Goal: Information Seeking & Learning: Learn about a topic

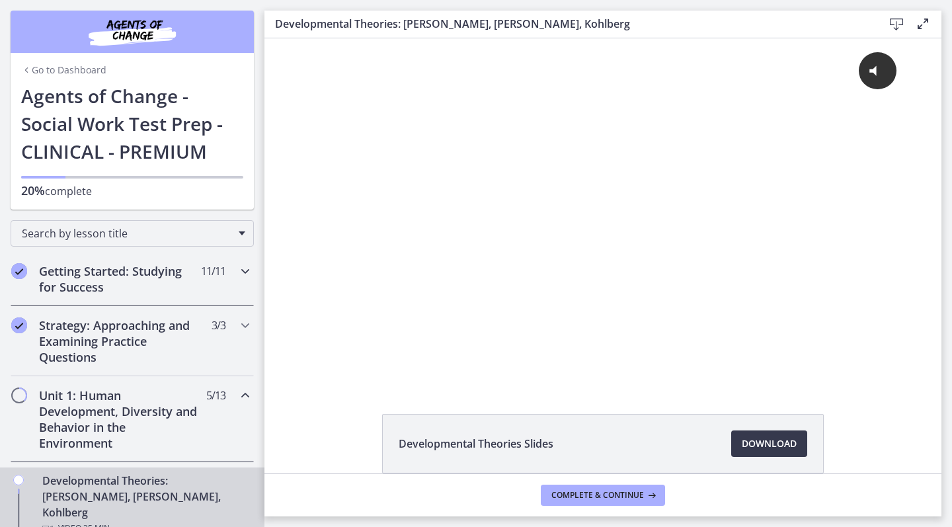
click at [236, 268] on div "Getting Started: Studying for Success 11 / 11 Completed" at bounding box center [132, 279] width 243 height 54
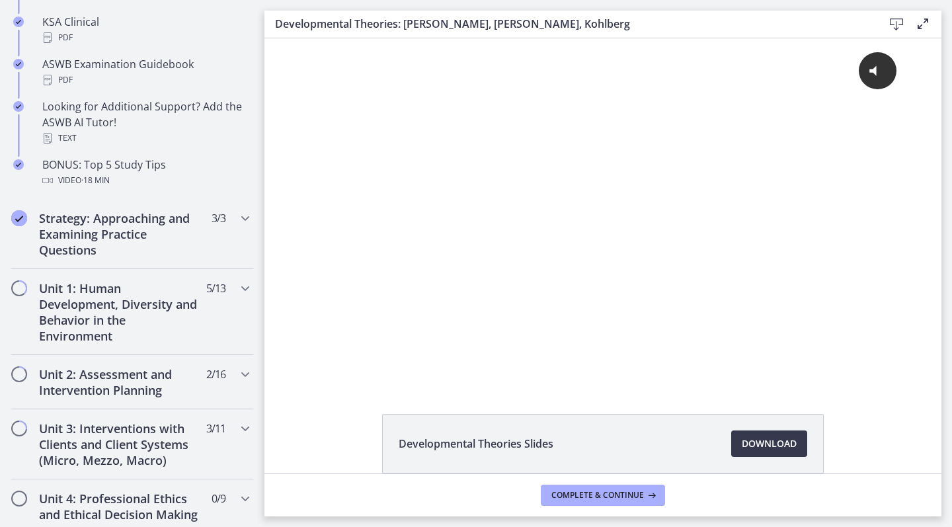
scroll to position [634, 0]
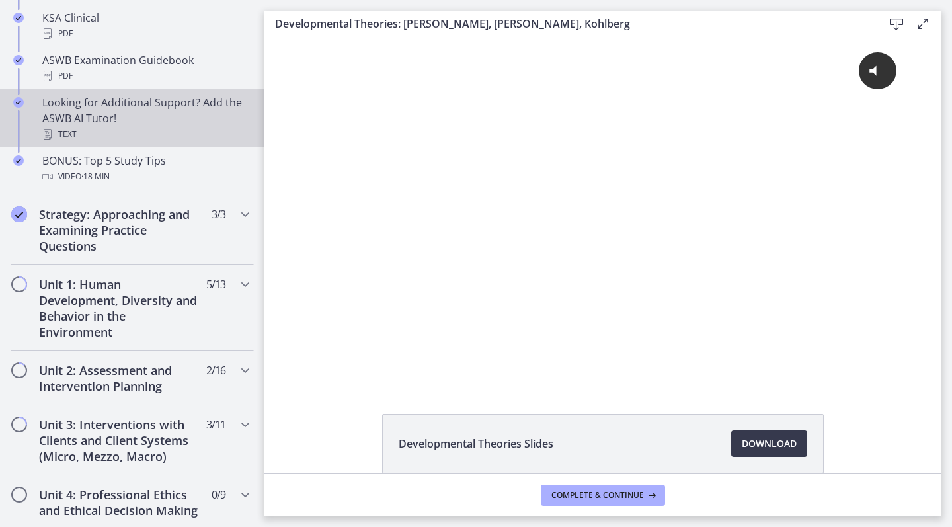
click at [124, 112] on div "Looking for Additional Support? Add the ASWB AI Tutor! Text" at bounding box center [145, 118] width 206 height 48
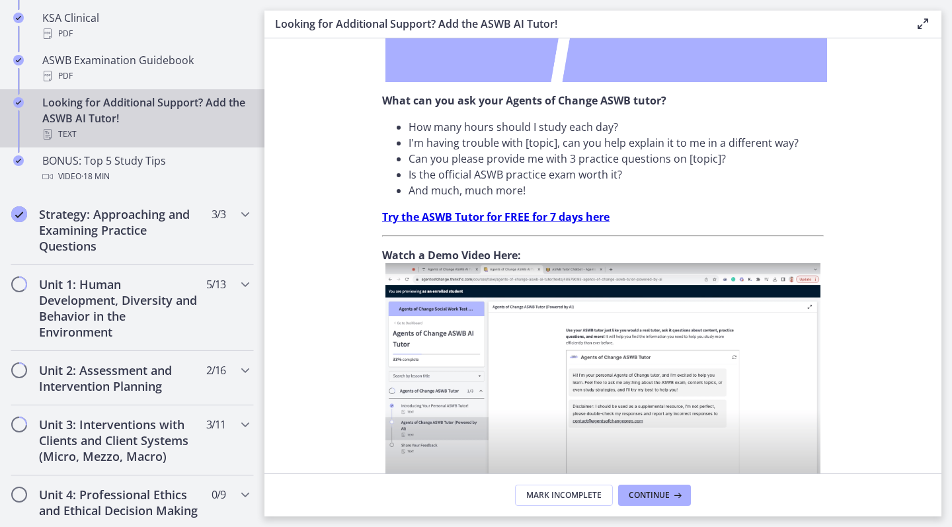
scroll to position [365, 0]
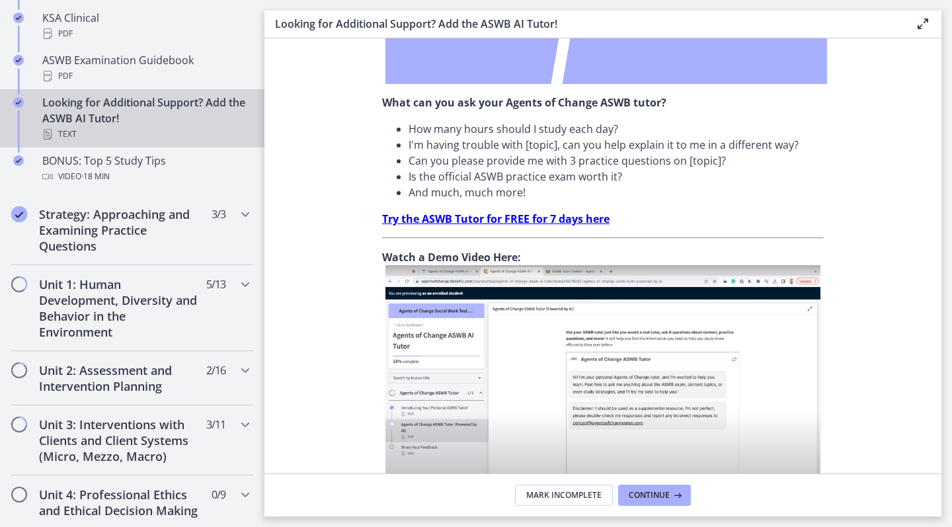
click at [542, 215] on strong "Try the ASWB Tutor for FREE for 7 days here" at bounding box center [495, 218] width 227 height 15
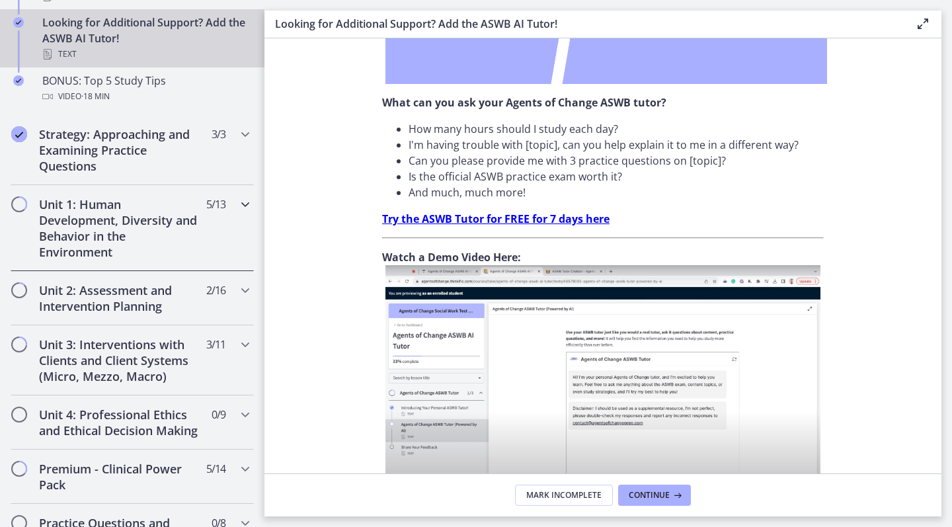
scroll to position [713, 0]
click at [151, 212] on h2 "Unit 1: Human Development, Diversity and Behavior in the Environment" at bounding box center [119, 229] width 161 height 63
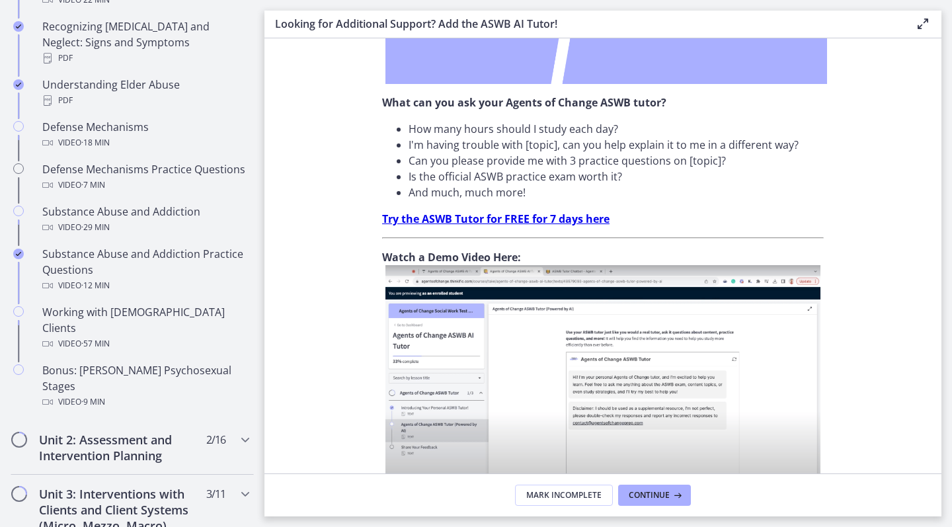
click at [314, 262] on section "Don’t you wish you could have a 24/7 ASWB Tutor so you could ask all of your ex…" at bounding box center [602, 255] width 677 height 435
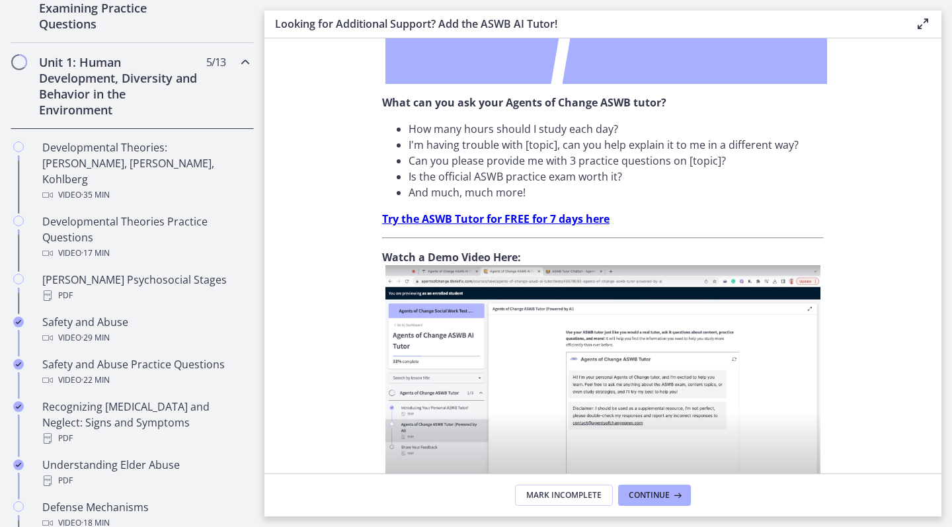
scroll to position [325, 0]
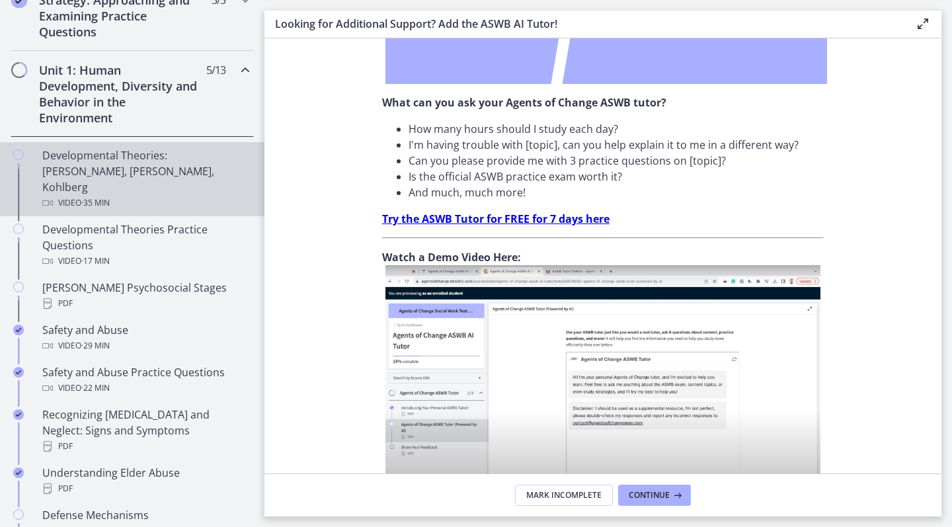
click at [112, 166] on div "Developmental Theories: [PERSON_NAME], [PERSON_NAME], Kohlberg Video · 35 min" at bounding box center [145, 178] width 206 height 63
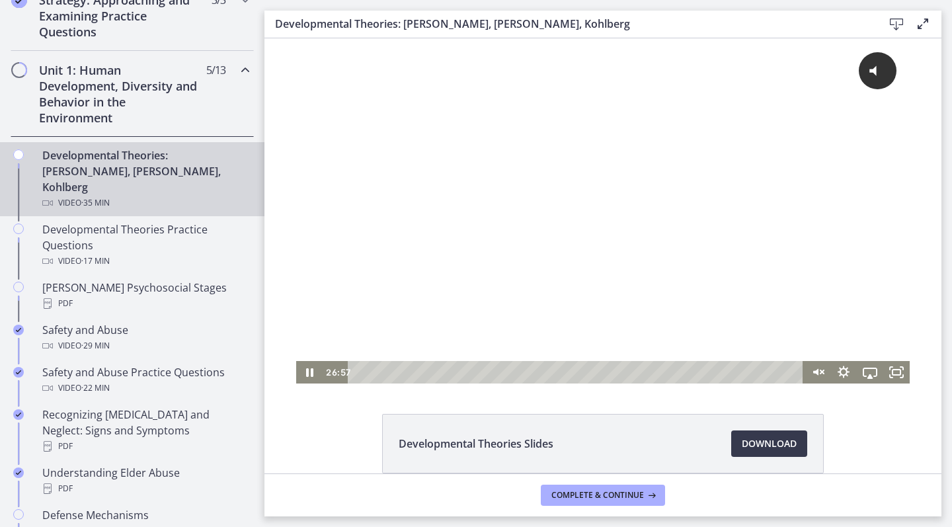
click at [360, 372] on div "Playbar" at bounding box center [577, 372] width 439 height 22
click at [833, 68] on span "Click for sound" at bounding box center [812, 70] width 96 height 14
click at [313, 370] on icon "Pause" at bounding box center [309, 372] width 9 height 11
click at [309, 375] on icon "Play Video" at bounding box center [311, 372] width 8 height 11
click at [897, 369] on rect "Fullscreen" at bounding box center [896, 371] width 8 height 5
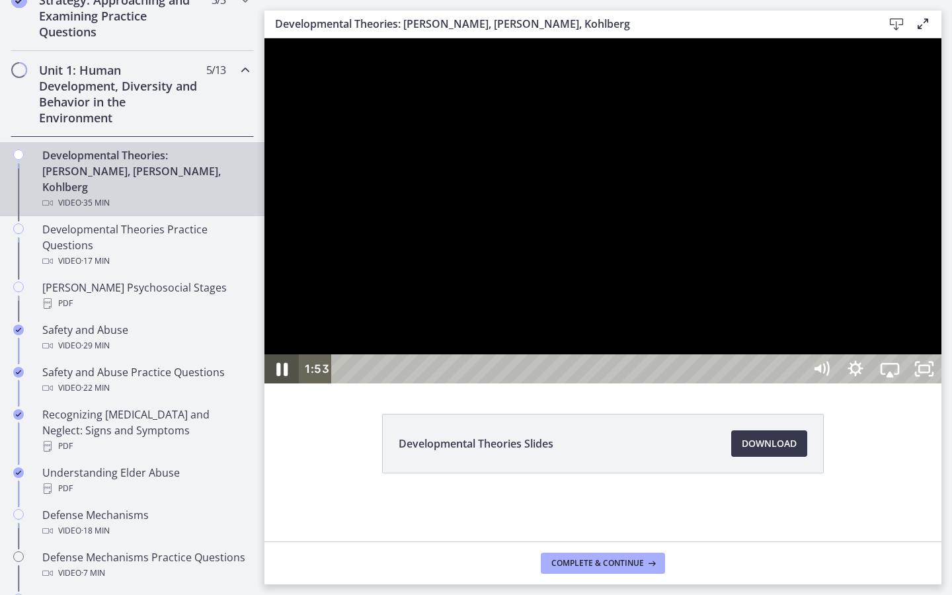
click at [283, 387] on icon "Pause" at bounding box center [281, 369] width 41 height 35
click at [264, 383] on div "Play Video" at bounding box center [281, 368] width 34 height 29
click at [309, 375] on div at bounding box center [602, 210] width 677 height 345
click at [264, 38] on button "Play Video: crt89dfaoh5c72tgt07g.mp4" at bounding box center [264, 38] width 1 height 1
click at [282, 387] on icon "Pause" at bounding box center [281, 369] width 41 height 35
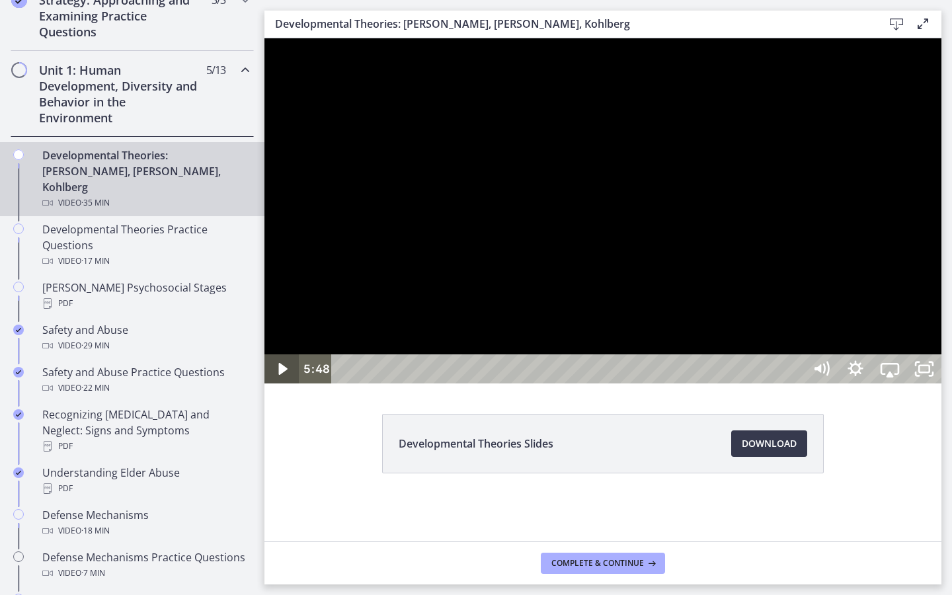
click at [283, 375] on icon "Play Video" at bounding box center [282, 369] width 9 height 12
click at [280, 376] on icon "Pause" at bounding box center [281, 369] width 11 height 13
click at [287, 383] on icon "Play Video" at bounding box center [283, 368] width 34 height 29
click at [286, 375] on icon "Pause" at bounding box center [282, 368] width 9 height 11
click at [279, 376] on icon "Play Video" at bounding box center [283, 368] width 11 height 15
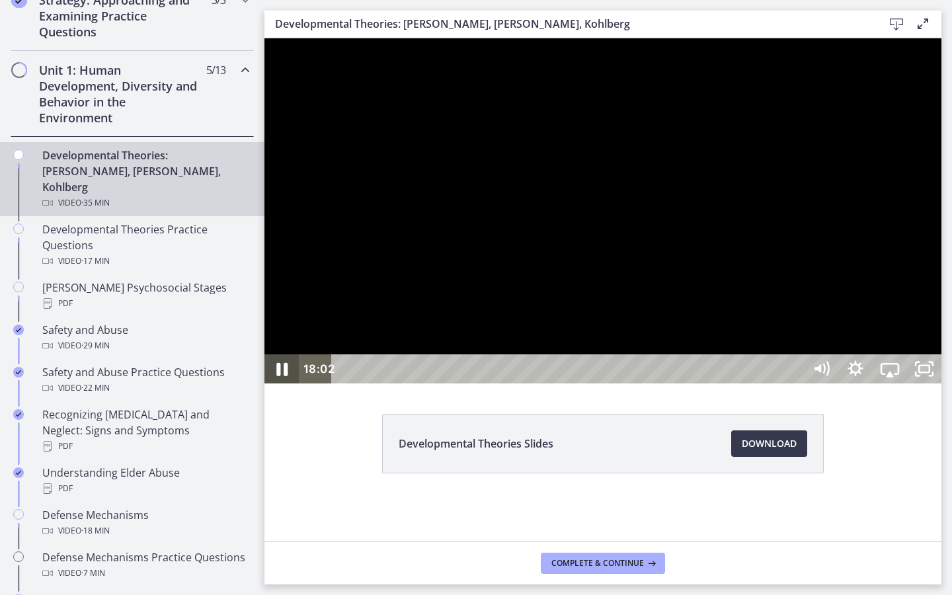
click at [285, 376] on icon "Pause" at bounding box center [281, 369] width 11 height 13
click at [282, 383] on button "Play Video" at bounding box center [281, 368] width 34 height 29
click at [279, 375] on icon "Pause" at bounding box center [282, 368] width 9 height 11
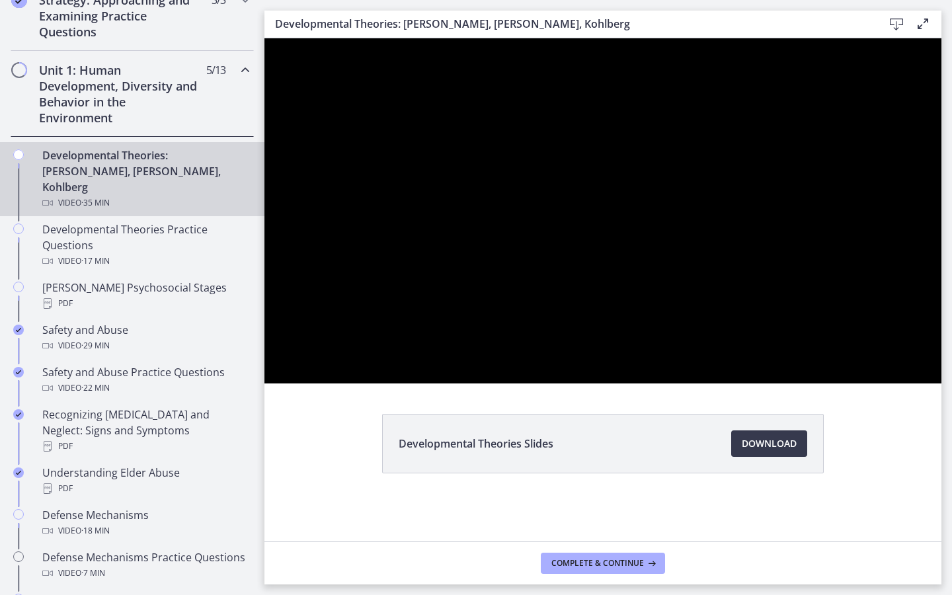
click at [268, 383] on div at bounding box center [602, 210] width 677 height 345
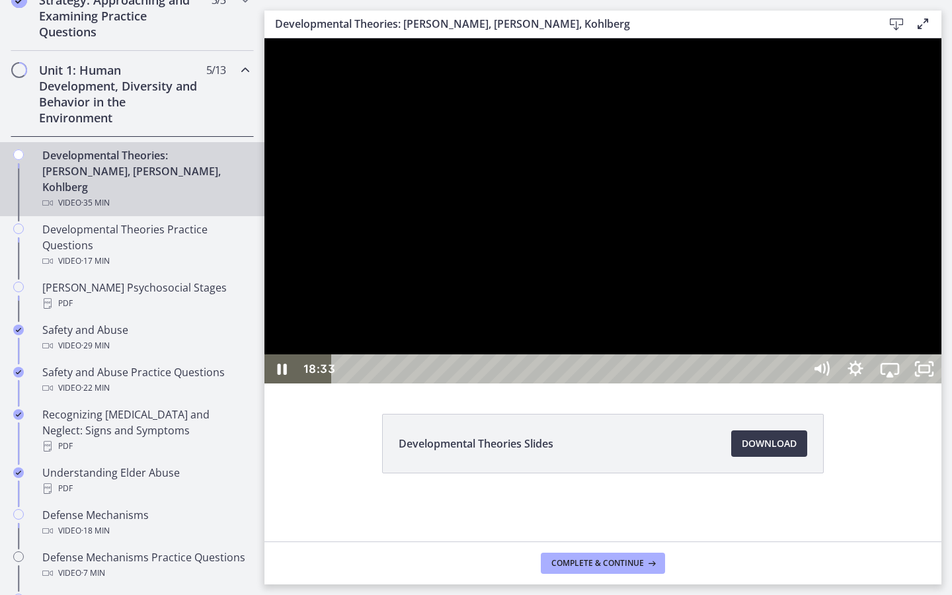
click at [268, 383] on div at bounding box center [602, 210] width 677 height 345
click at [283, 375] on icon "Play Video" at bounding box center [282, 369] width 9 height 12
click at [279, 376] on icon "Pause" at bounding box center [281, 369] width 11 height 13
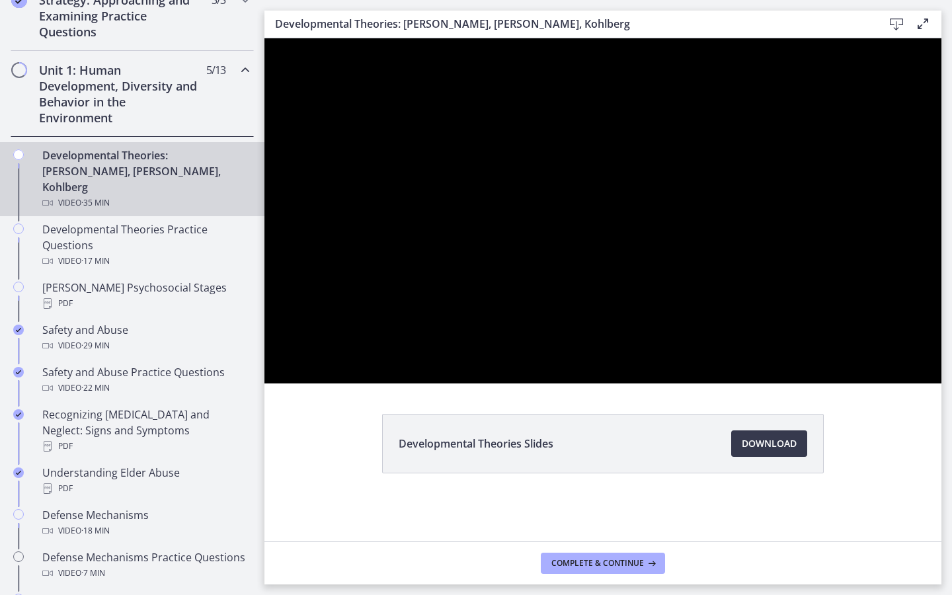
click at [348, 383] on div at bounding box center [602, 210] width 677 height 345
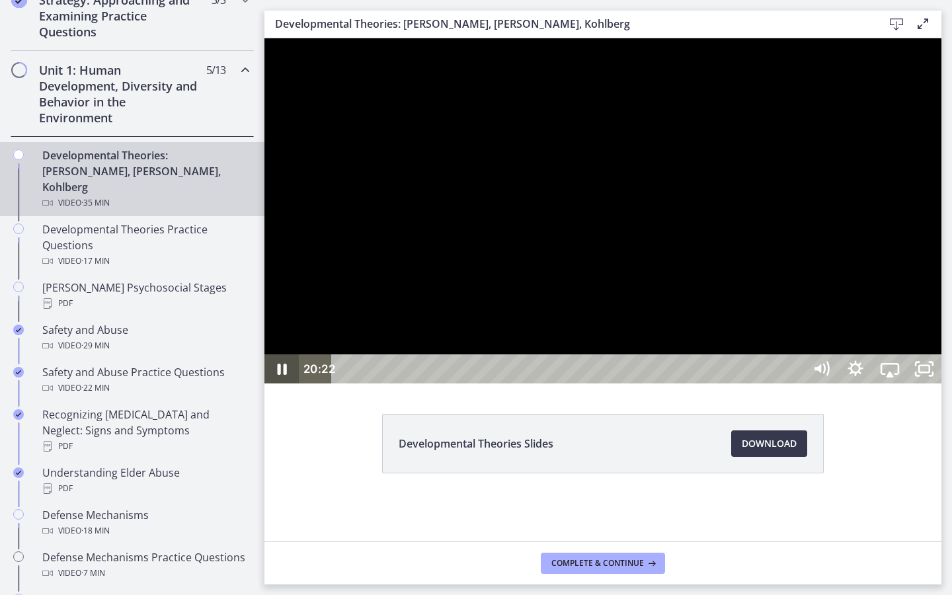
click at [282, 383] on icon "Pause" at bounding box center [281, 368] width 34 height 29
click at [282, 383] on icon "Play Video" at bounding box center [283, 368] width 34 height 29
click at [944, 387] on icon "Unfullscreen" at bounding box center [923, 369] width 41 height 35
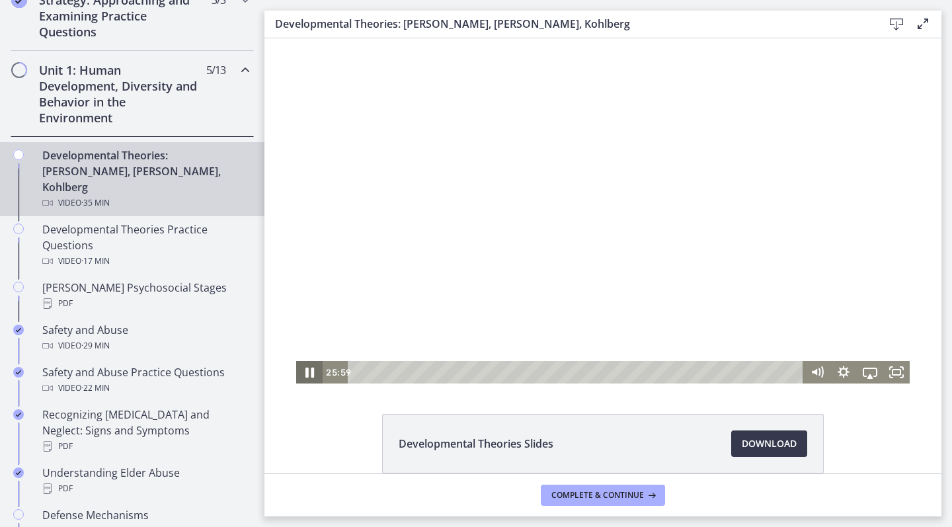
click at [311, 367] on icon "Pause" at bounding box center [309, 372] width 32 height 27
click at [311, 379] on icon "Play Video" at bounding box center [310, 372] width 26 height 22
click at [307, 372] on icon "Pause" at bounding box center [309, 372] width 9 height 11
